Goal: Task Accomplishment & Management: Use online tool/utility

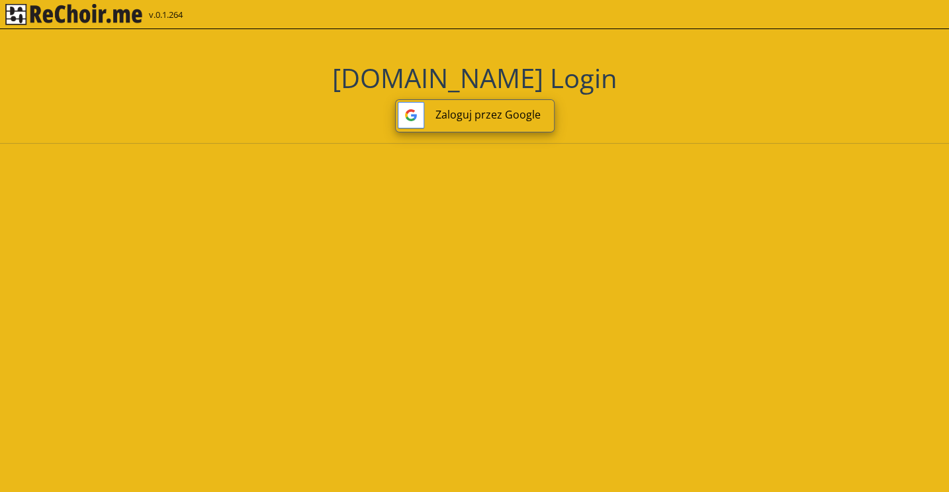
click at [443, 108] on button "Zaloguj przez Google" at bounding box center [474, 115] width 159 height 33
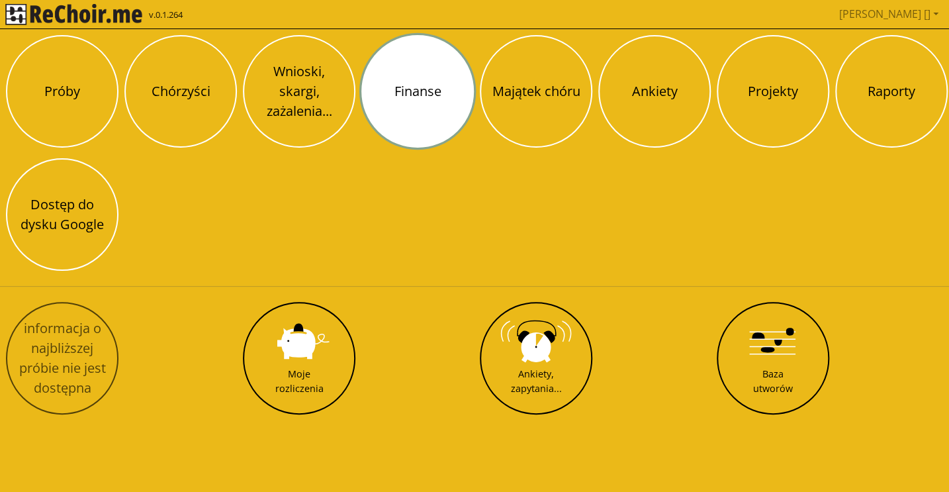
click at [421, 121] on button "Finanse" at bounding box center [417, 91] width 112 height 112
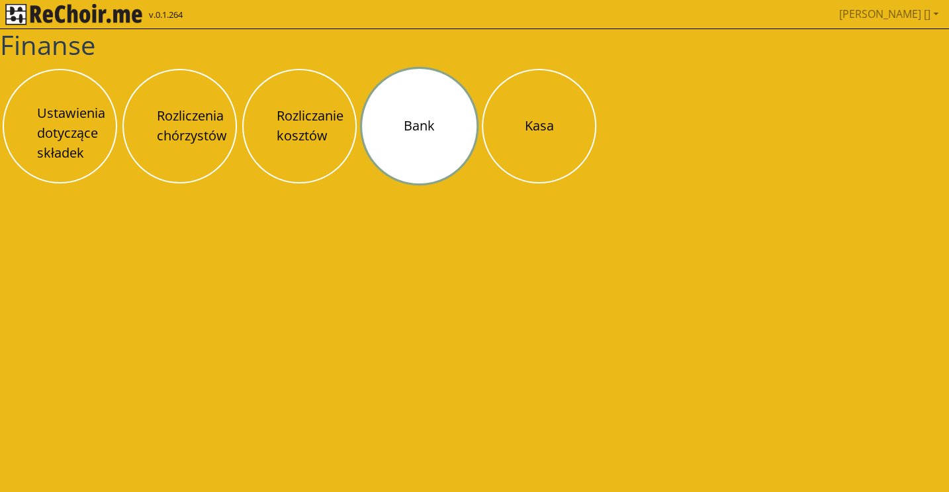
click at [417, 139] on button "Bank" at bounding box center [419, 126] width 114 height 114
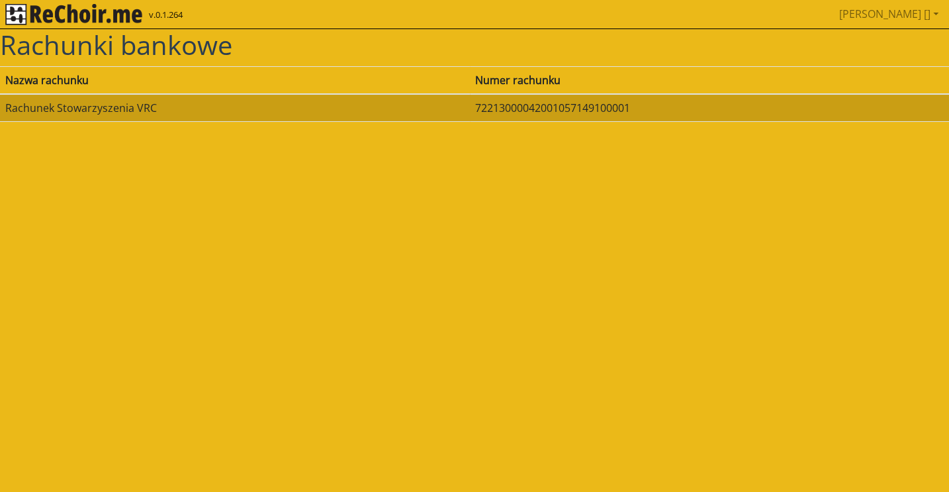
click at [284, 108] on td "Rachunek Stowarzyszenia VRC" at bounding box center [235, 108] width 470 height 28
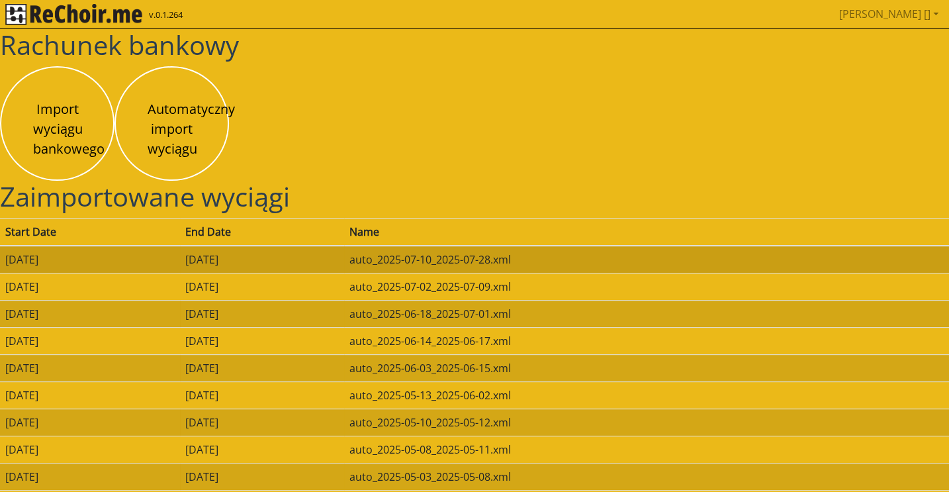
click at [304, 258] on td "[DATE]" at bounding box center [262, 259] width 164 height 28
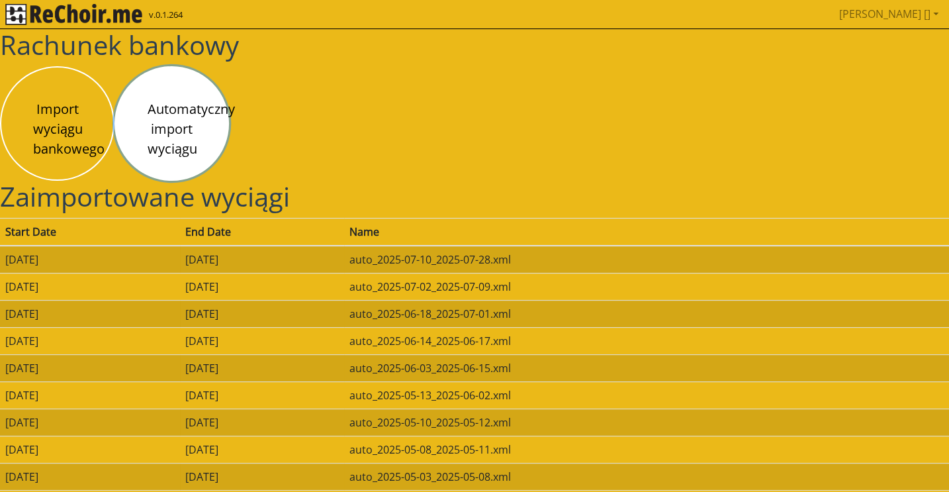
click at [165, 139] on button "Automatyczny import wyciągu" at bounding box center [171, 123] width 114 height 114
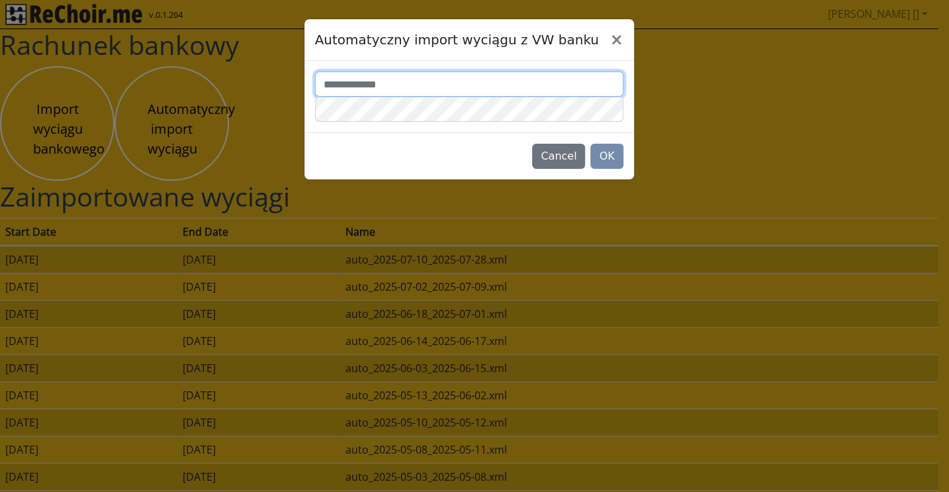
type input "*******"
click at [609, 161] on button "OK" at bounding box center [606, 156] width 32 height 25
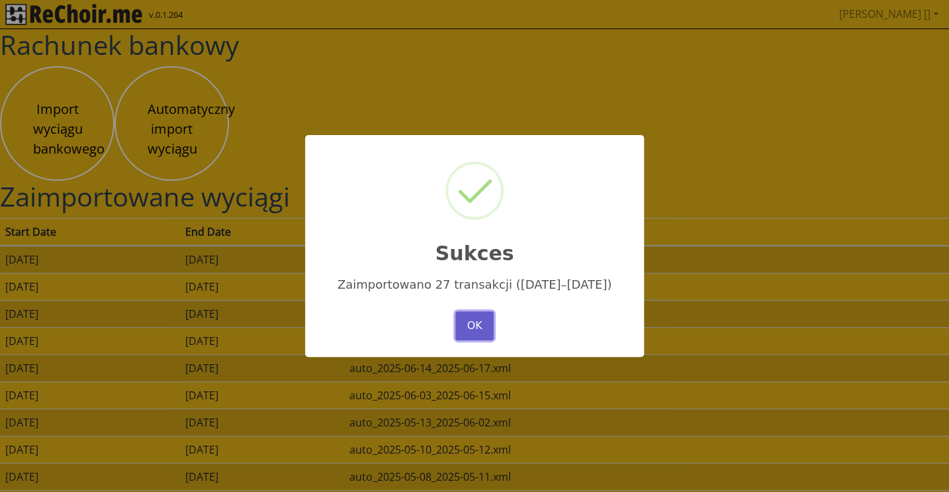
click at [474, 324] on button "OK" at bounding box center [474, 325] width 38 height 29
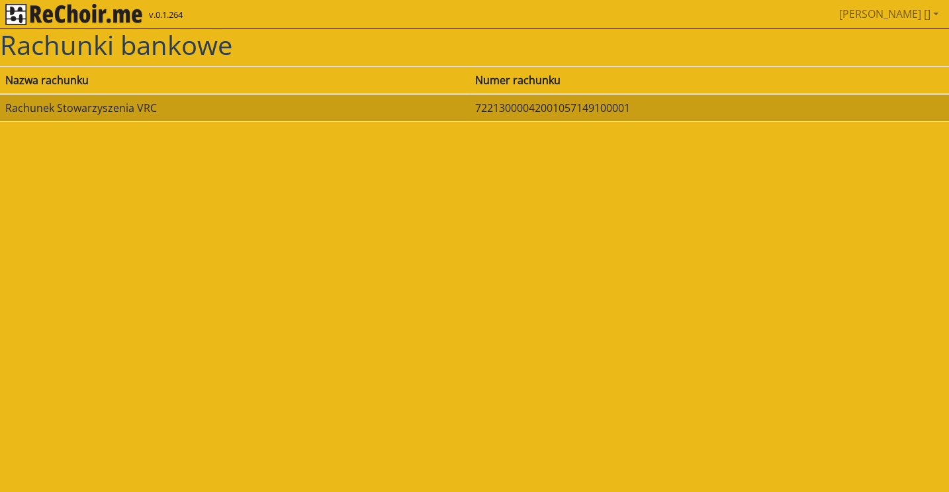
click at [218, 107] on td "Rachunek Stowarzyszenia VRC" at bounding box center [235, 108] width 470 height 28
